Goal: Download file/media

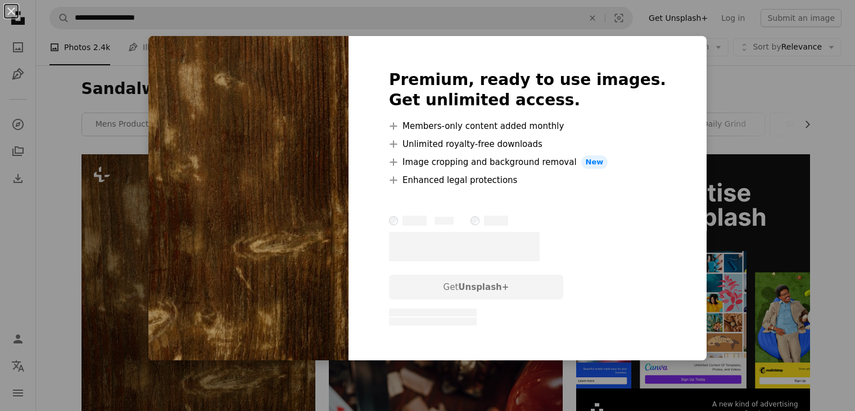
scroll to position [87, 0]
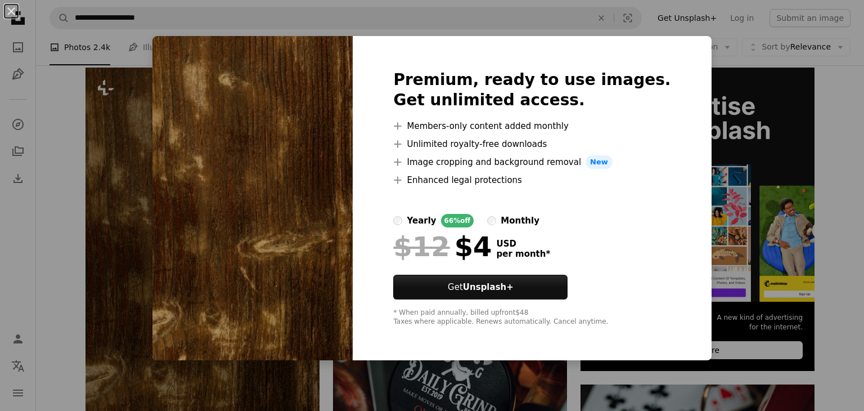
click at [687, 34] on div "An X shape Premium, ready to use images. Get unlimited access. A plus sign Memb…" at bounding box center [432, 205] width 864 height 411
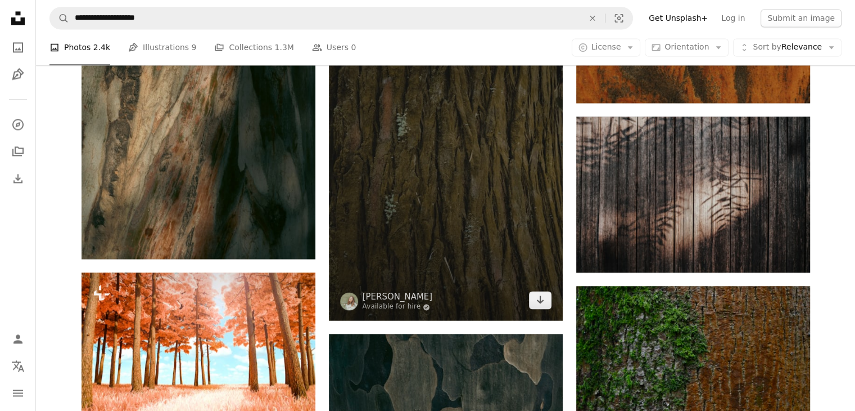
scroll to position [1754, 0]
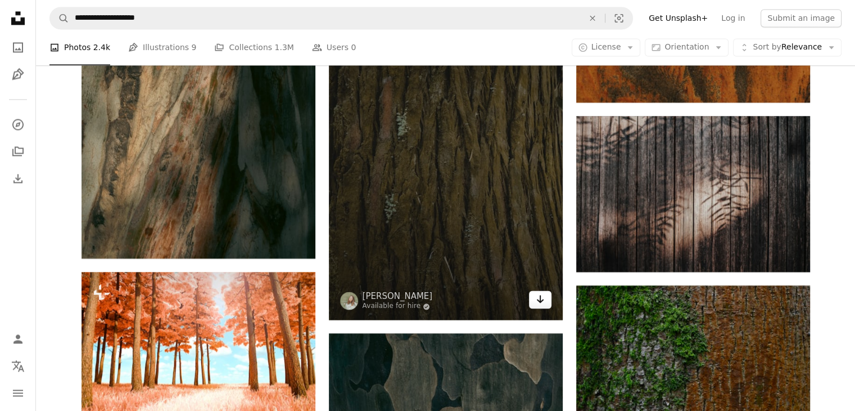
click at [540, 303] on icon "Arrow pointing down" at bounding box center [540, 298] width 9 height 13
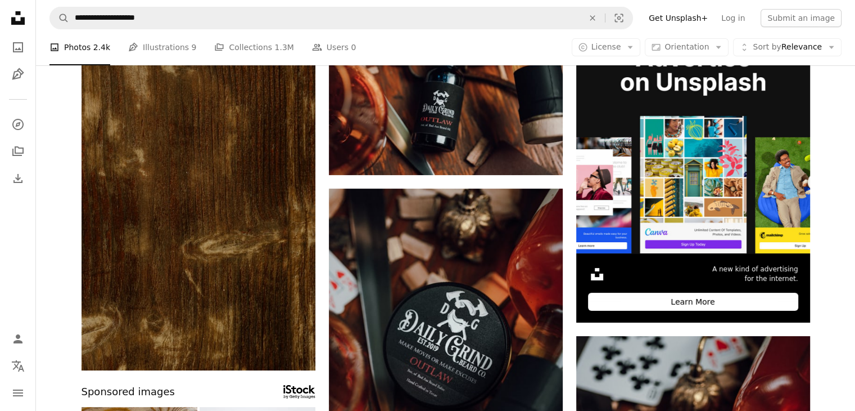
scroll to position [0, 0]
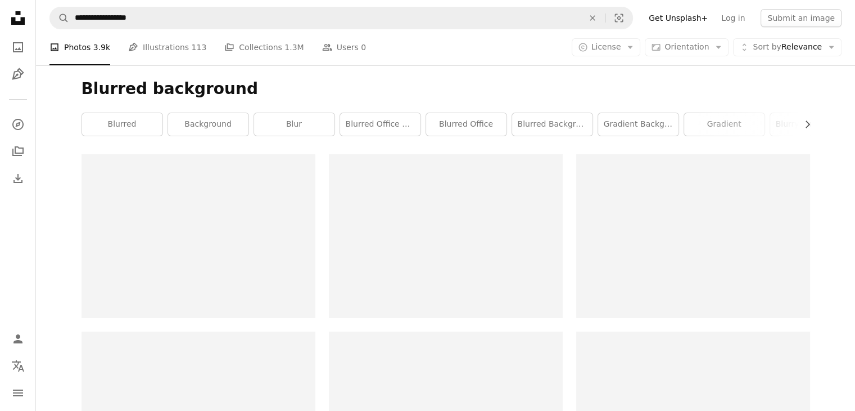
scroll to position [794, 0]
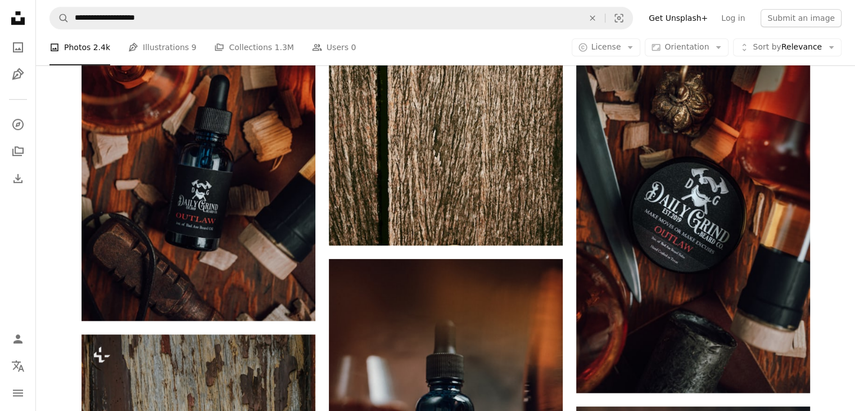
scroll to position [341, 0]
